Goal: Information Seeking & Learning: Learn about a topic

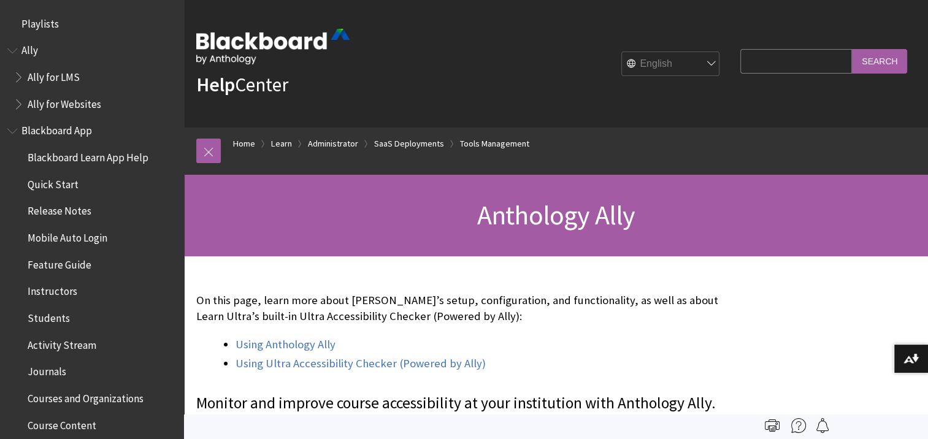
scroll to position [1663, 0]
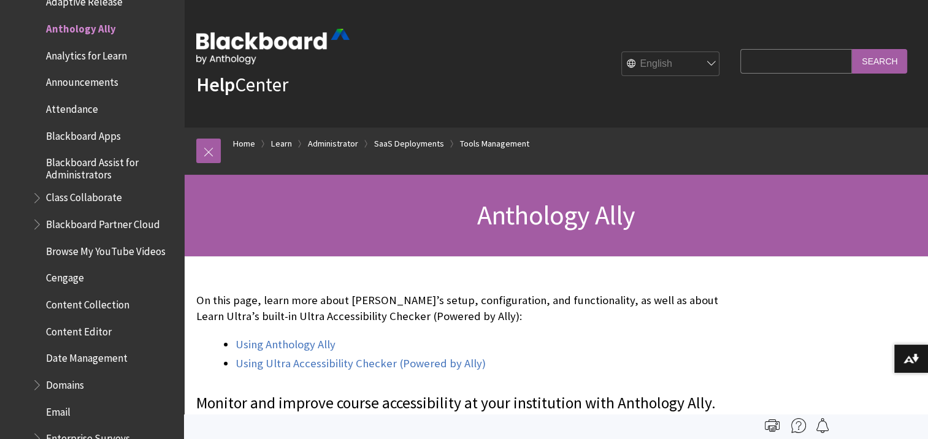
click at [75, 6] on span "Adaptive Release" at bounding box center [84, 0] width 77 height 17
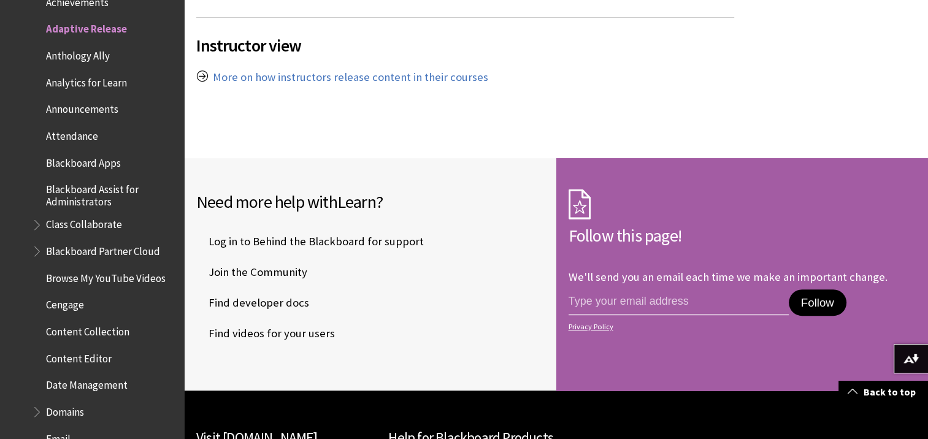
scroll to position [672, 0]
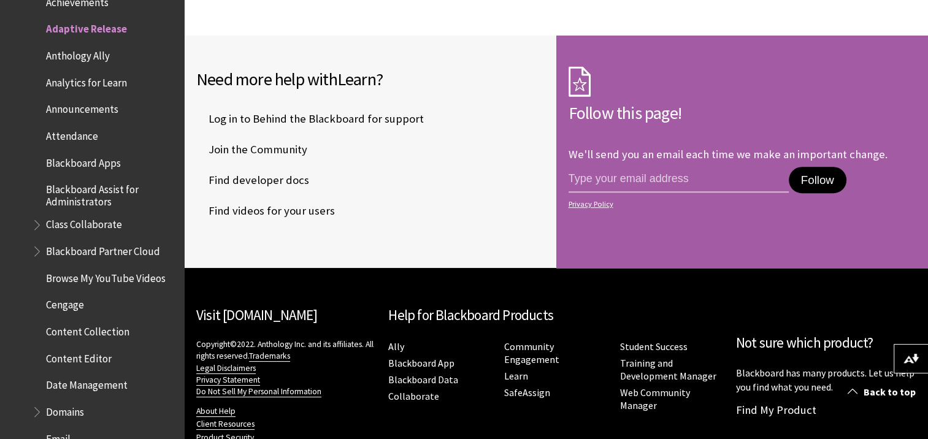
click at [83, 145] on span "Attendance" at bounding box center [104, 136] width 145 height 21
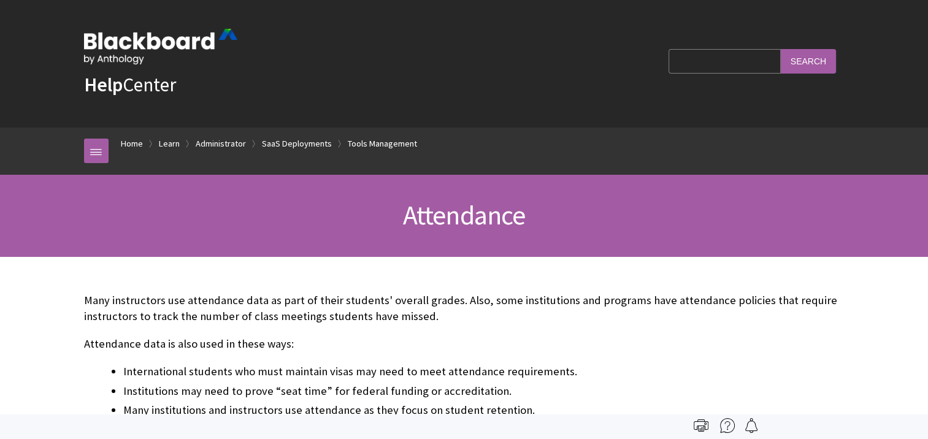
scroll to position [1744, 0]
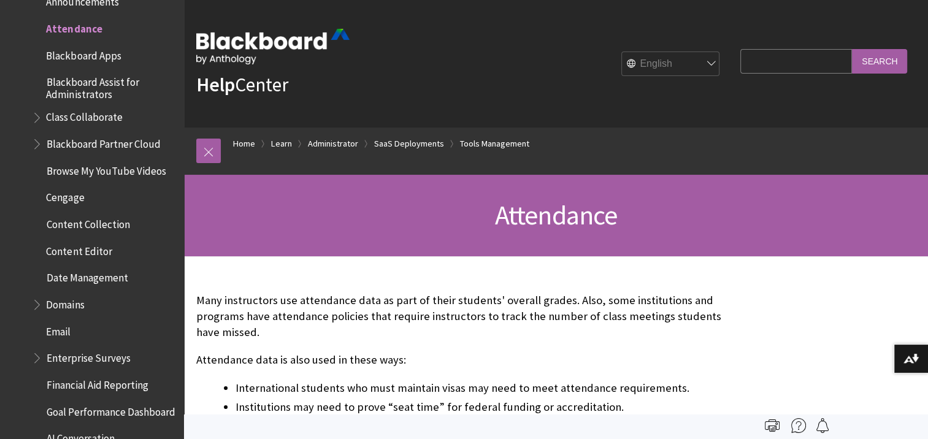
click at [67, 58] on span "Blackboard Apps" at bounding box center [83, 53] width 75 height 17
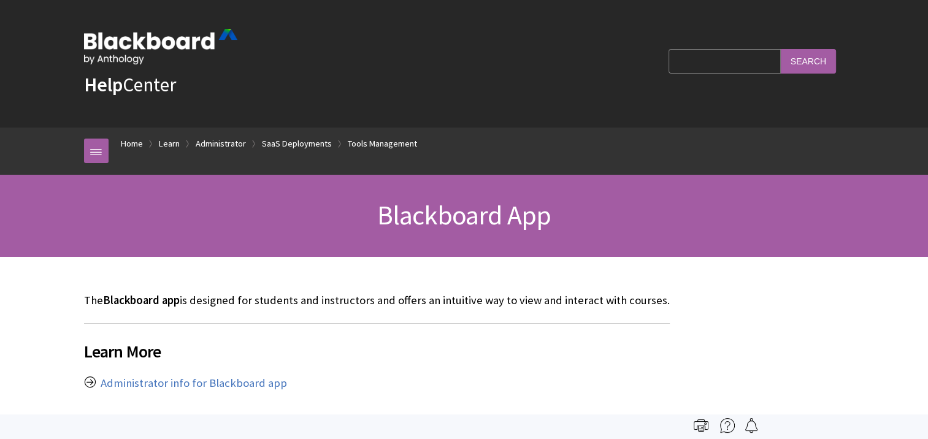
scroll to position [1771, 0]
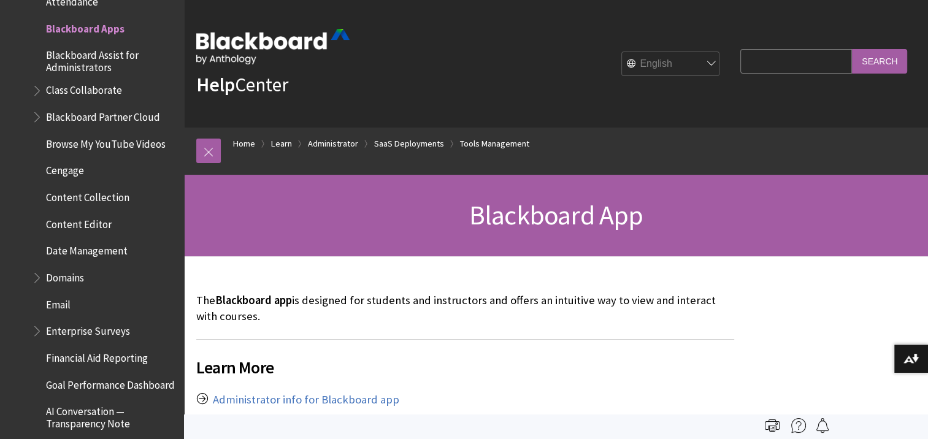
click at [93, 56] on span "Blackboard Assist for Administrators" at bounding box center [110, 59] width 129 height 29
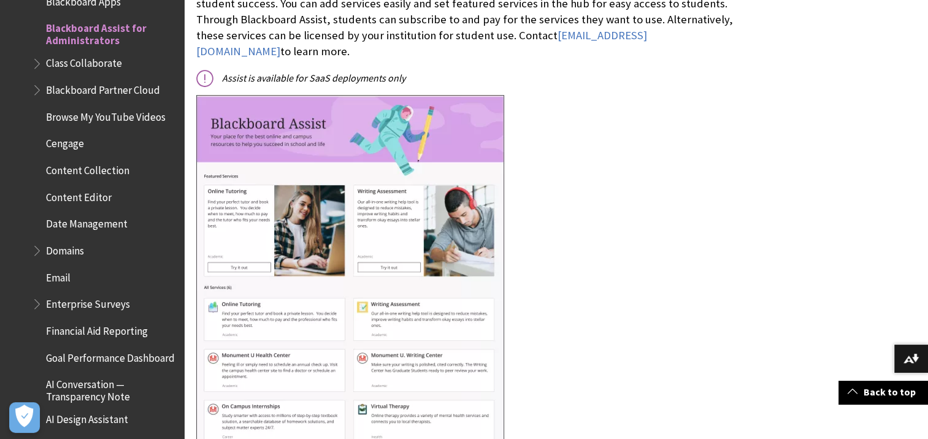
scroll to position [363, 0]
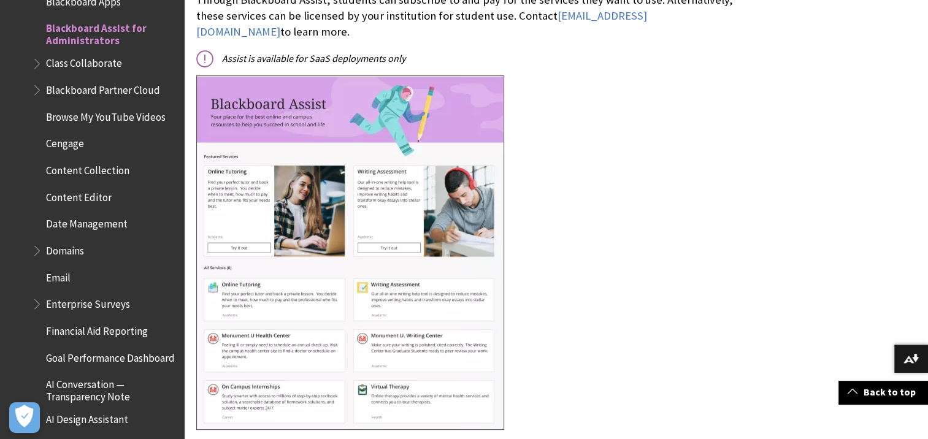
click at [46, 247] on span "Domains" at bounding box center [65, 248] width 38 height 17
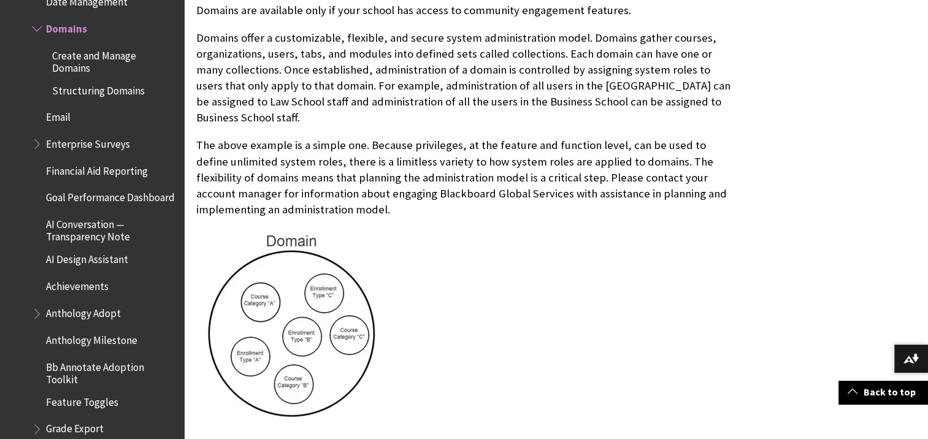
scroll to position [393, 0]
